Goal: Transaction & Acquisition: Purchase product/service

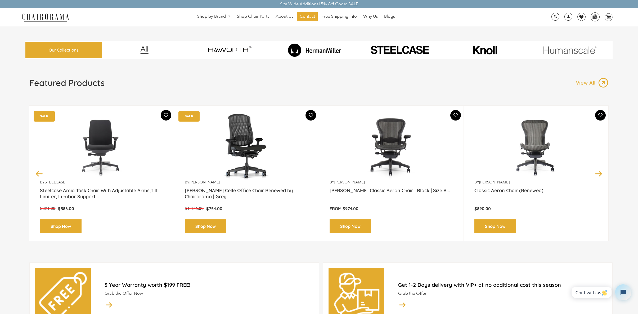
click at [247, 18] on span "Shop Chair Parts" at bounding box center [253, 17] width 32 height 6
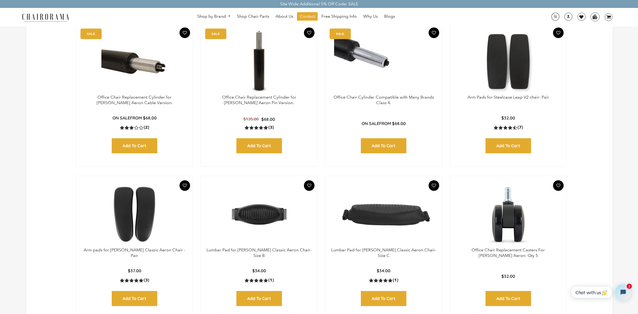
scroll to position [61, 0]
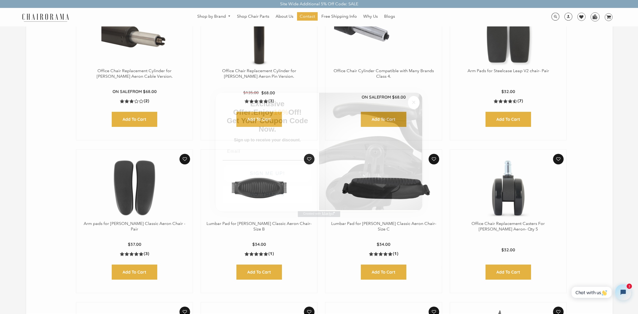
click at [412, 103] on circle "Close dialog" at bounding box center [414, 102] width 6 height 6
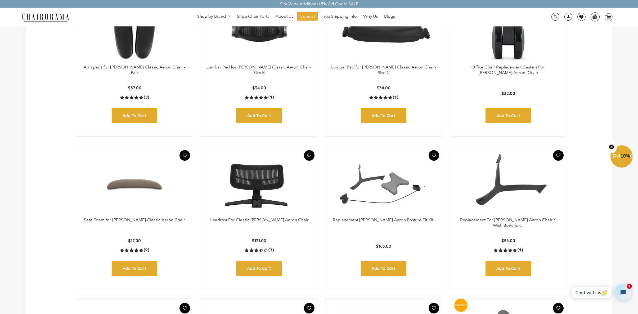
scroll to position [241, 0]
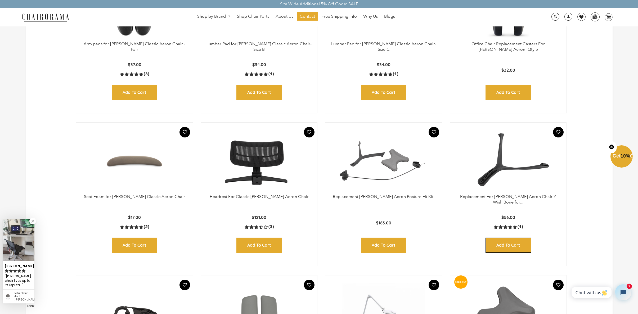
click at [503, 247] on input "Add to Cart" at bounding box center [508, 245] width 46 height 15
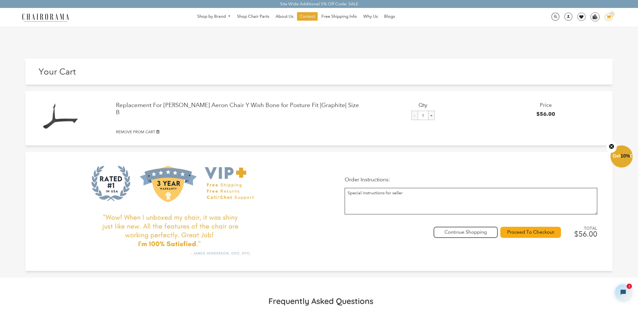
drag, startPoint x: 461, startPoint y: 231, endPoint x: 434, endPoint y: 223, distance: 28.4
click at [461, 231] on link at bounding box center [465, 233] width 63 height 10
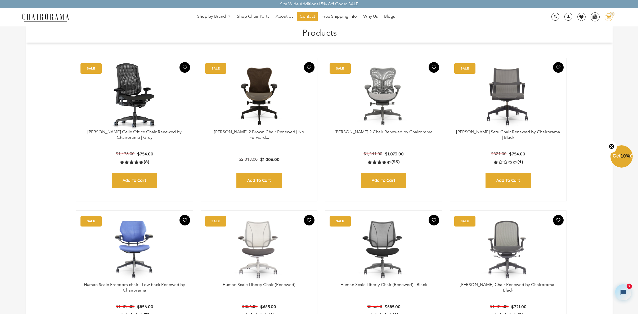
click at [247, 17] on span "Shop Chair Parts" at bounding box center [253, 17] width 32 height 6
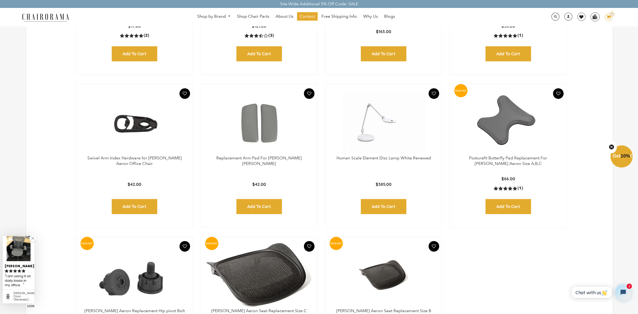
scroll to position [433, 0]
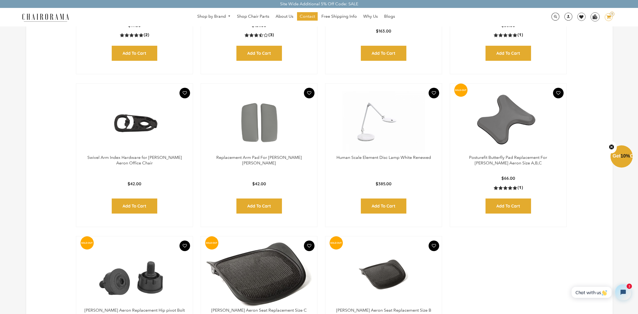
click at [607, 19] on icon "image/svg+xml Layer 1" at bounding box center [608, 17] width 8 height 8
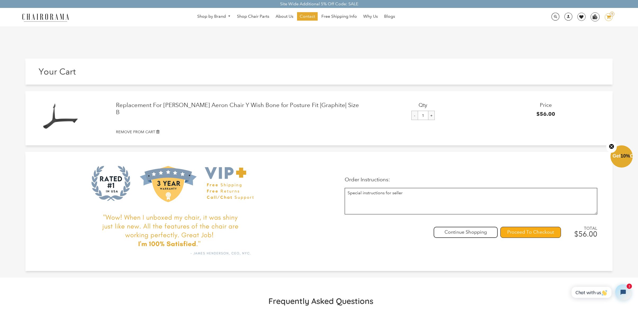
click at [515, 232] on input "Proceed To Checkout" at bounding box center [530, 232] width 61 height 11
